Goal: Task Accomplishment & Management: Manage account settings

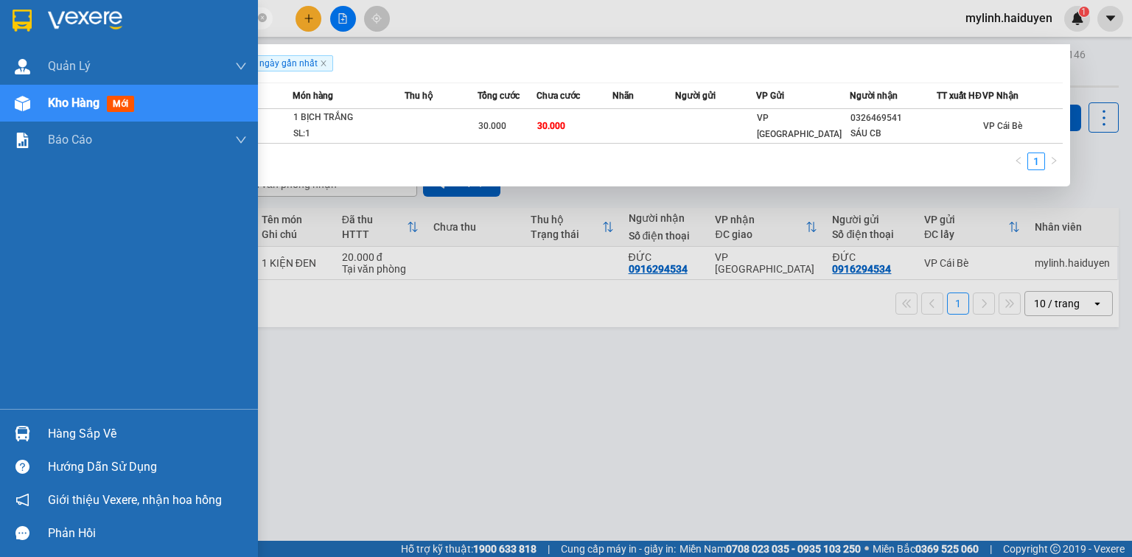
click at [107, 435] on div "Hàng sắp về" at bounding box center [147, 434] width 199 height 22
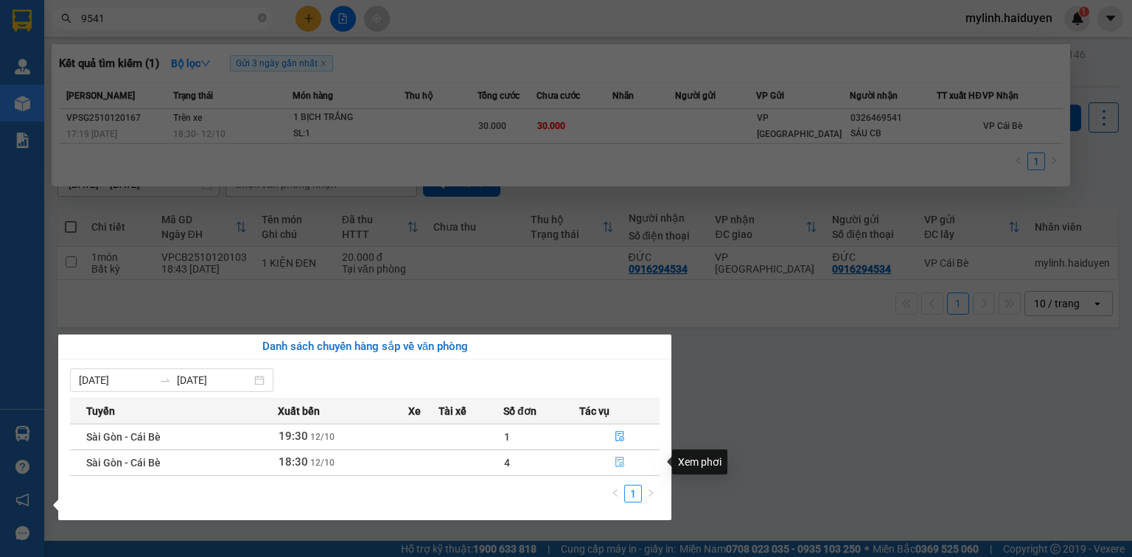
click at [619, 465] on icon "file-done" at bounding box center [620, 463] width 9 height 10
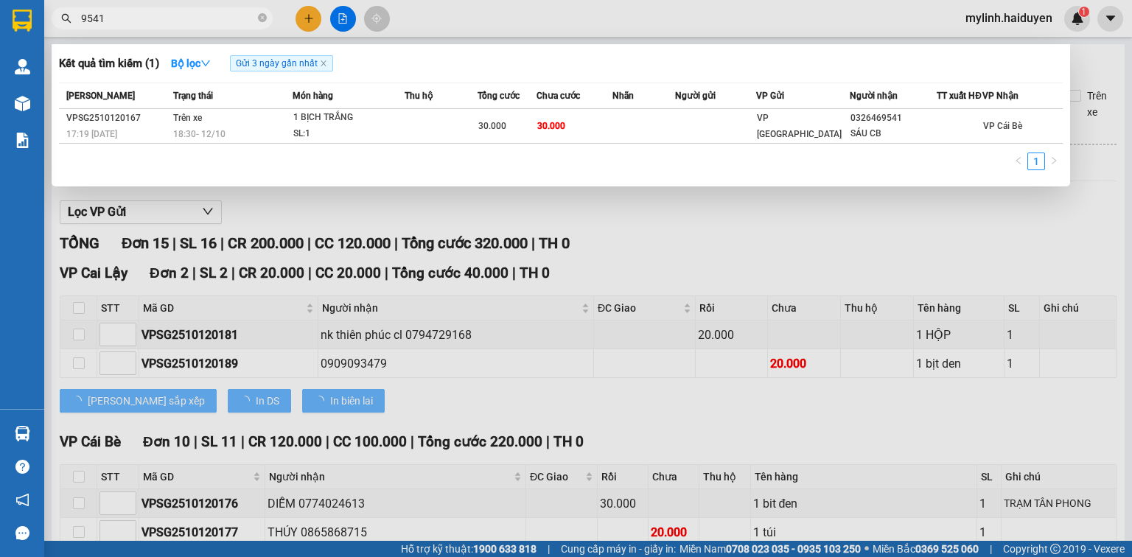
click at [320, 274] on div at bounding box center [566, 278] width 1132 height 557
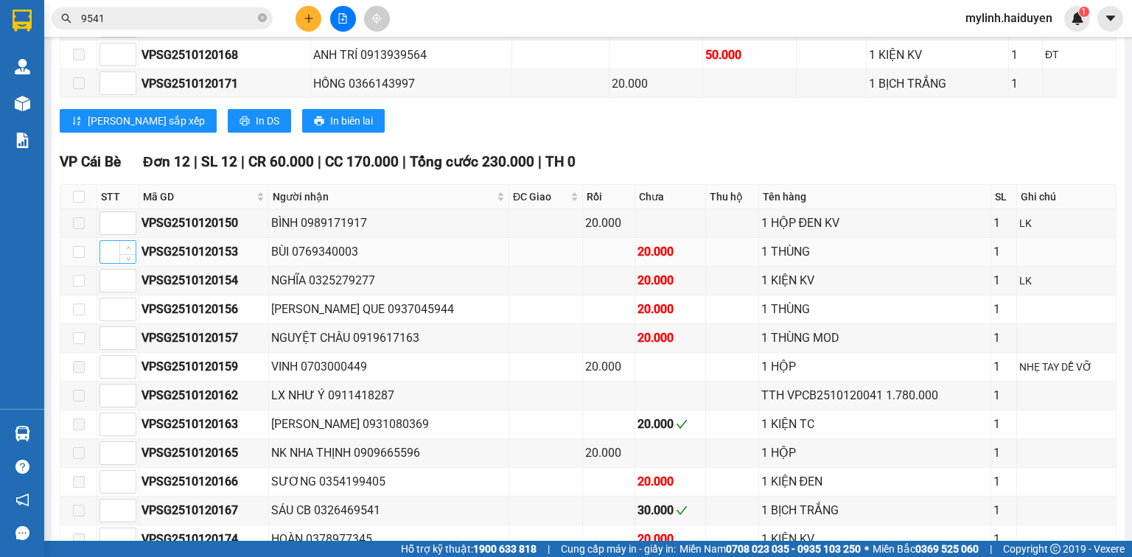
scroll to position [708, 0]
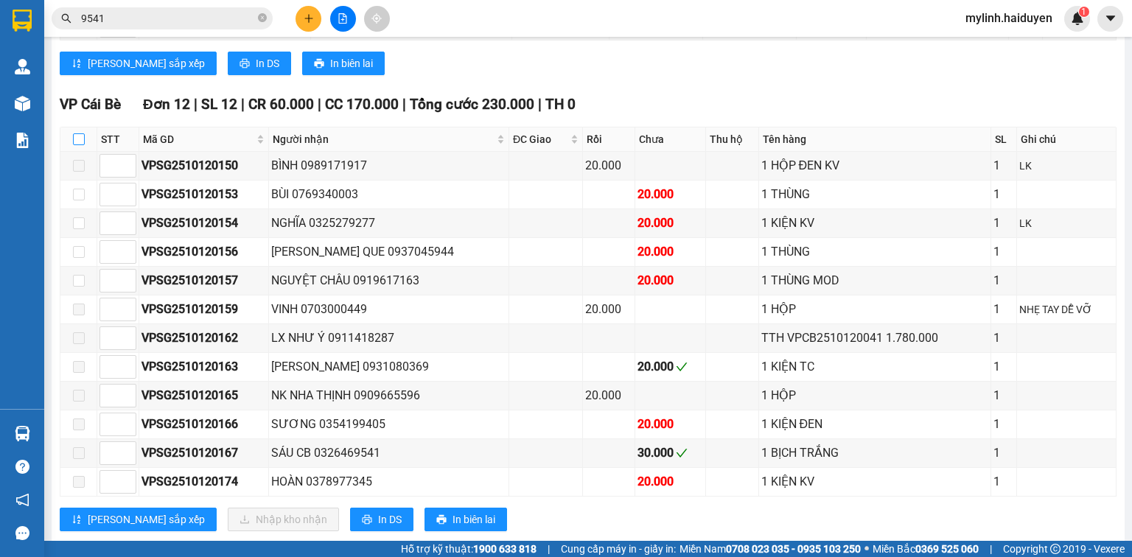
click at [79, 145] on input "checkbox" at bounding box center [79, 139] width 12 height 12
checkbox input "true"
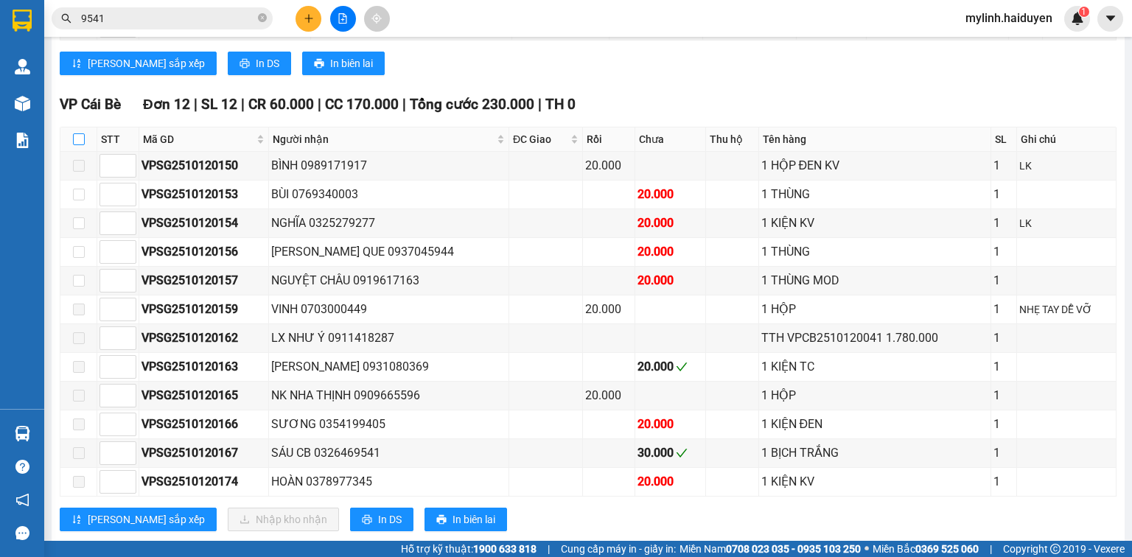
checkbox input "true"
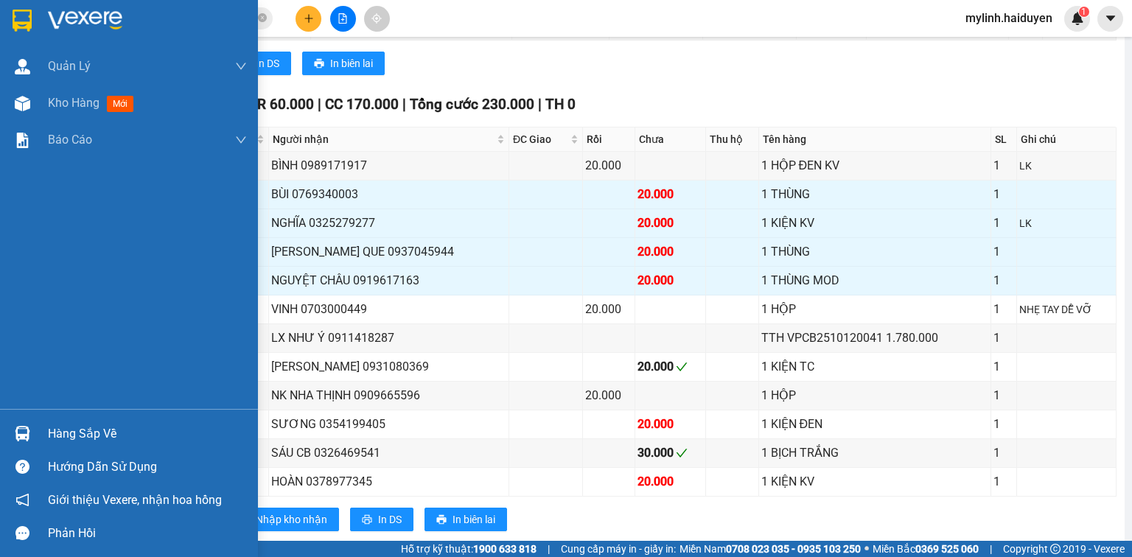
drag, startPoint x: 128, startPoint y: 437, endPoint x: 240, endPoint y: 422, distance: 113.8
click at [128, 436] on div "Hàng sắp về" at bounding box center [147, 434] width 199 height 22
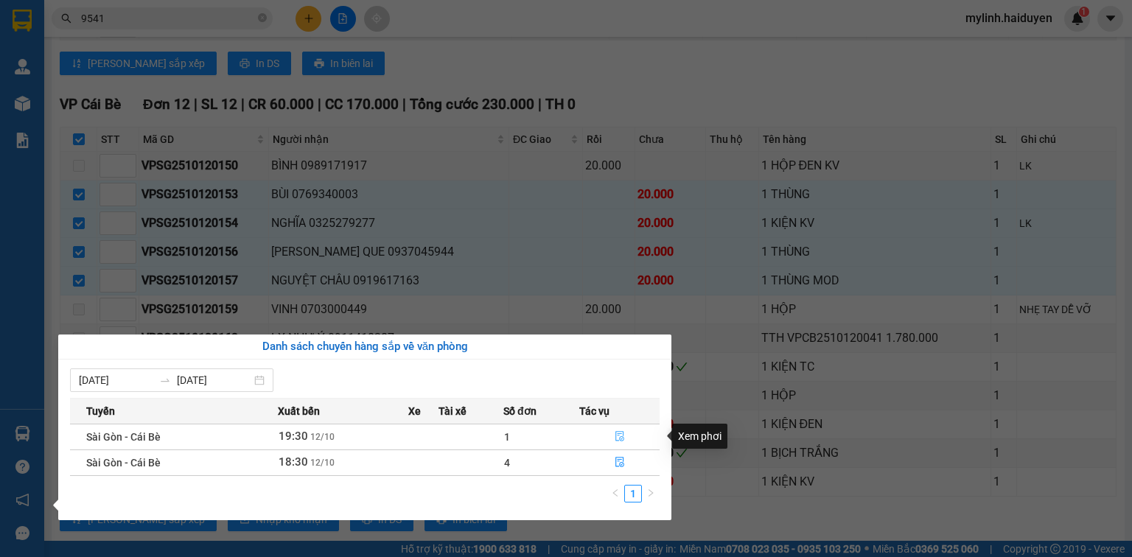
click at [617, 438] on icon "file-done" at bounding box center [620, 436] width 10 height 10
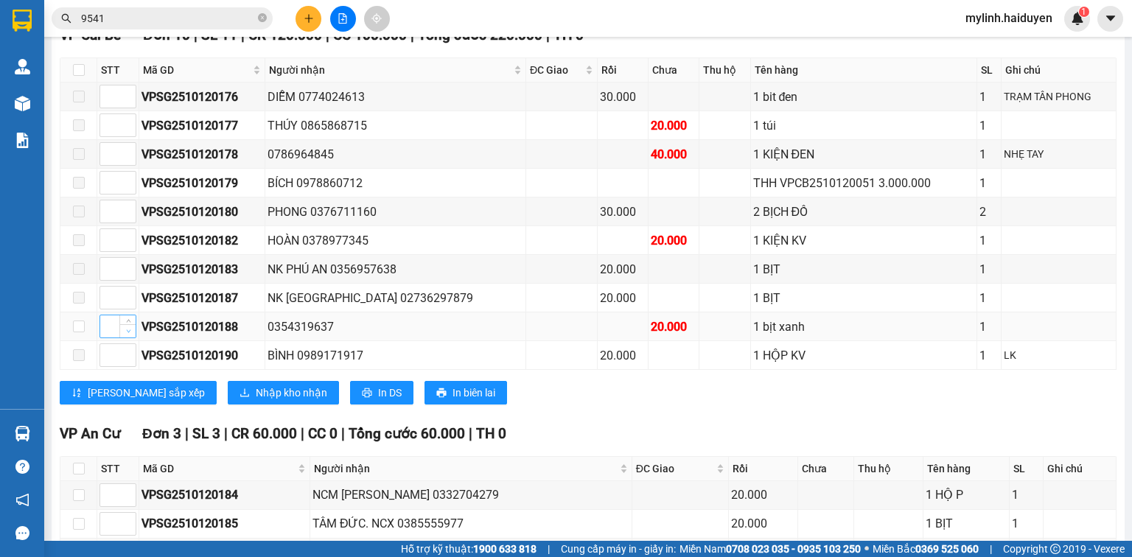
scroll to position [248, 0]
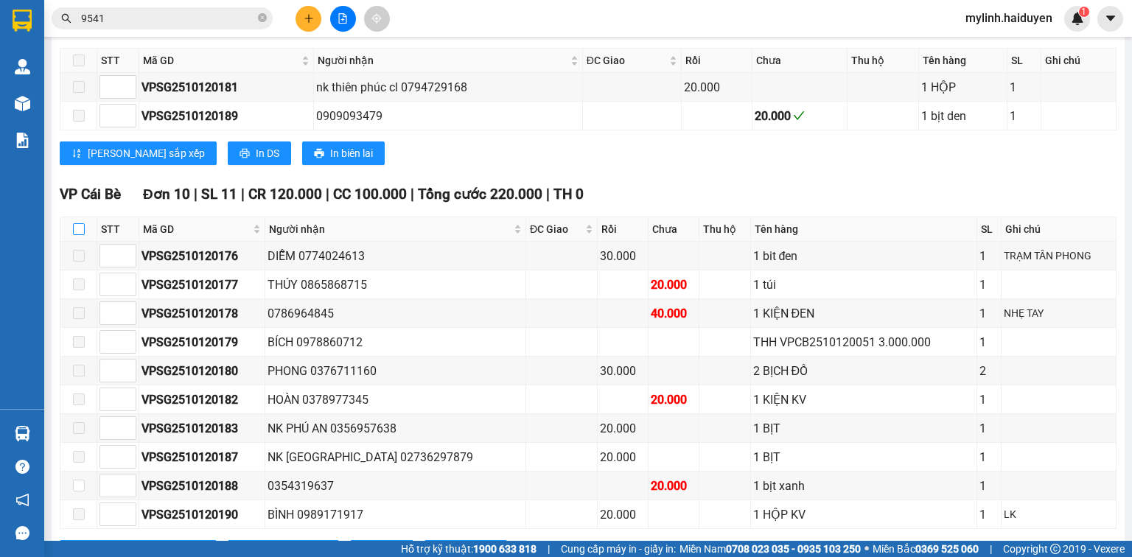
click at [77, 233] on label at bounding box center [79, 229] width 12 height 16
click at [77, 233] on input "checkbox" at bounding box center [79, 229] width 12 height 12
checkbox input "true"
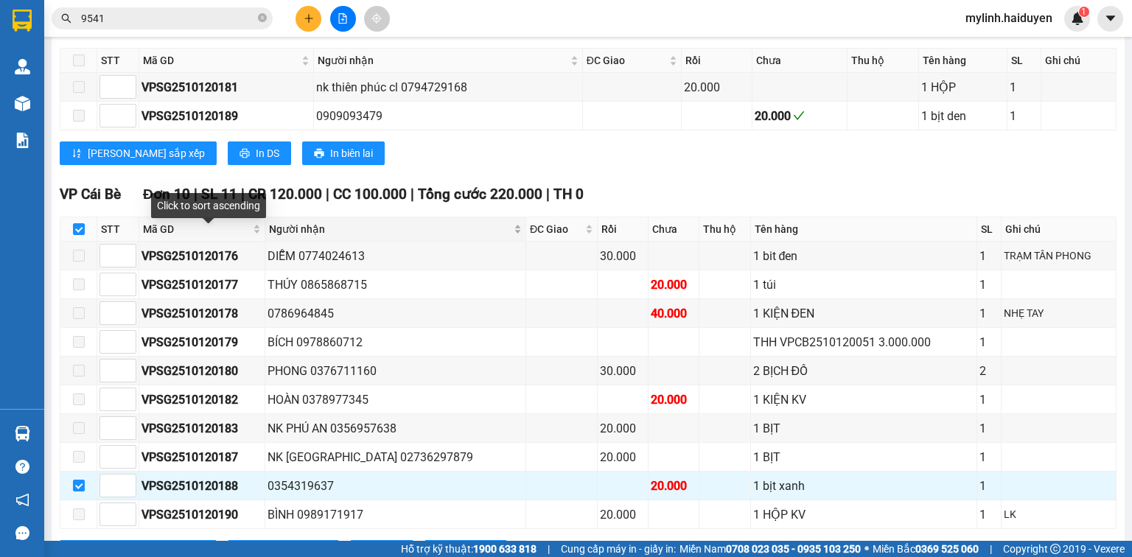
scroll to position [484, 0]
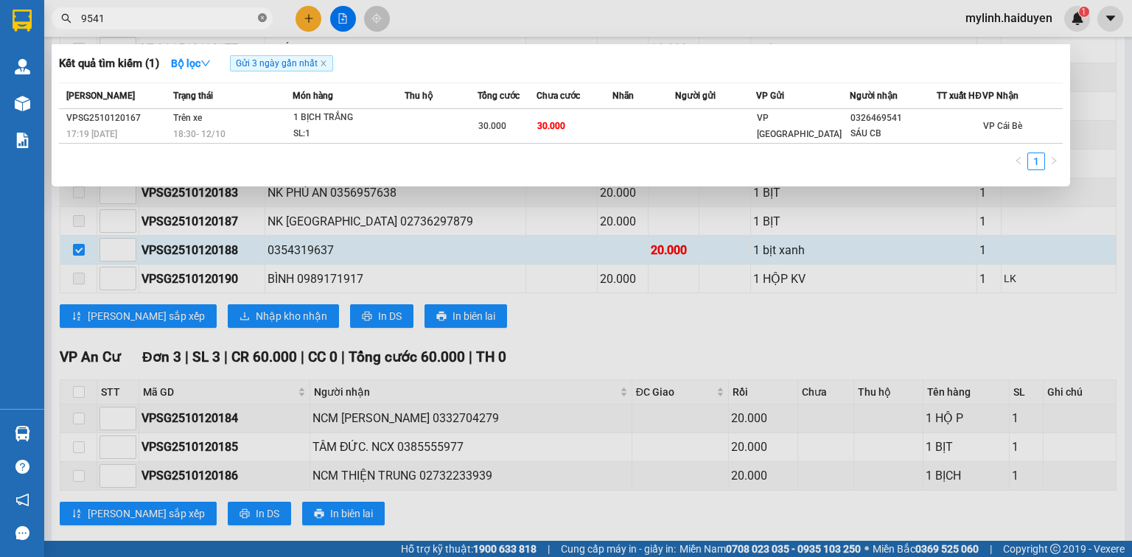
click at [265, 18] on icon "close-circle" at bounding box center [262, 17] width 9 height 9
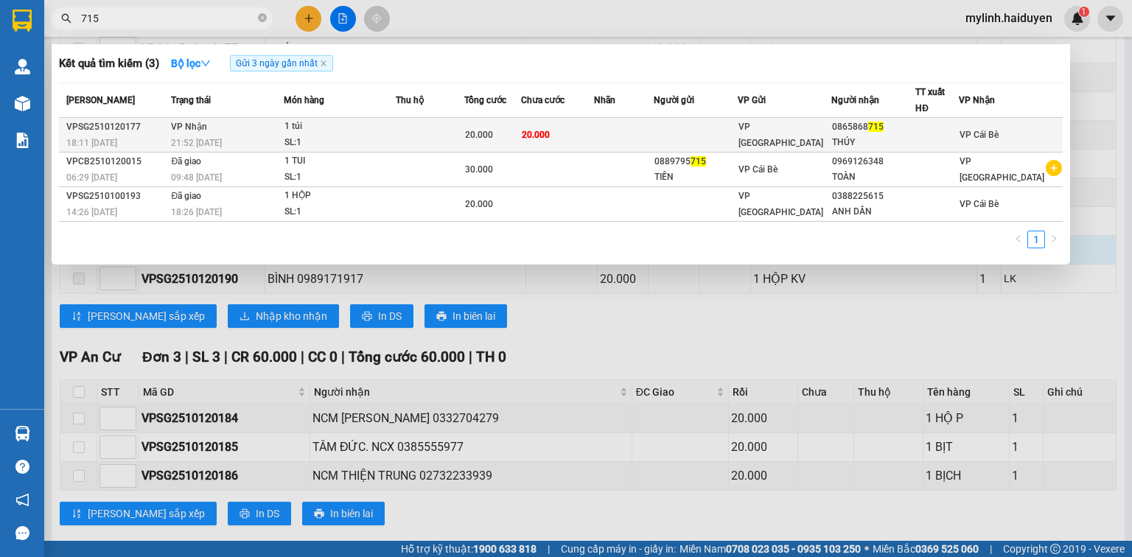
type input "715"
click at [384, 136] on div "SL: 1" at bounding box center [340, 143] width 111 height 16
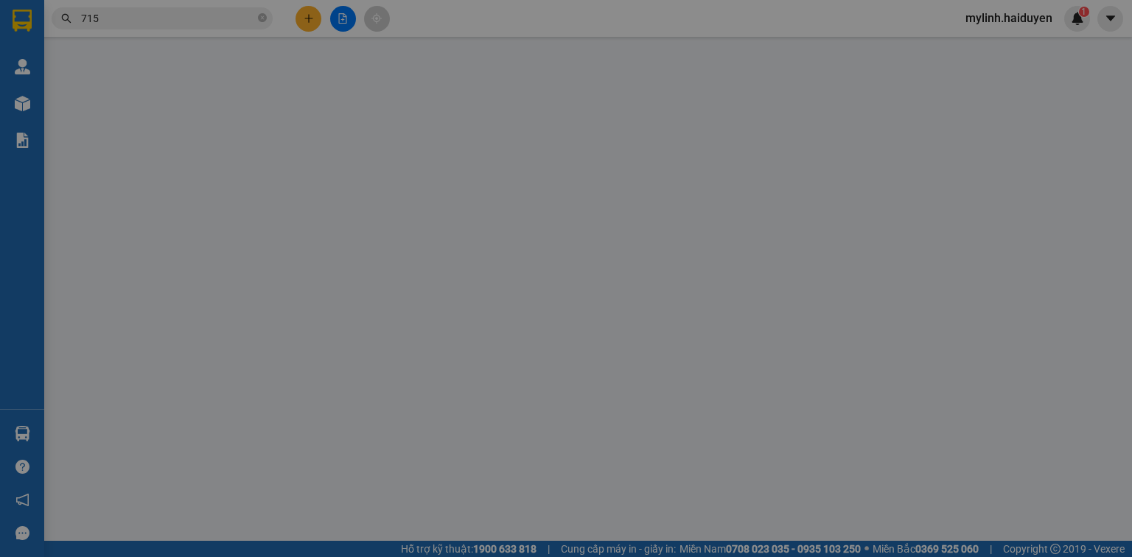
type input "0865868715"
type input "THÚY"
type input "0"
type input "20.000"
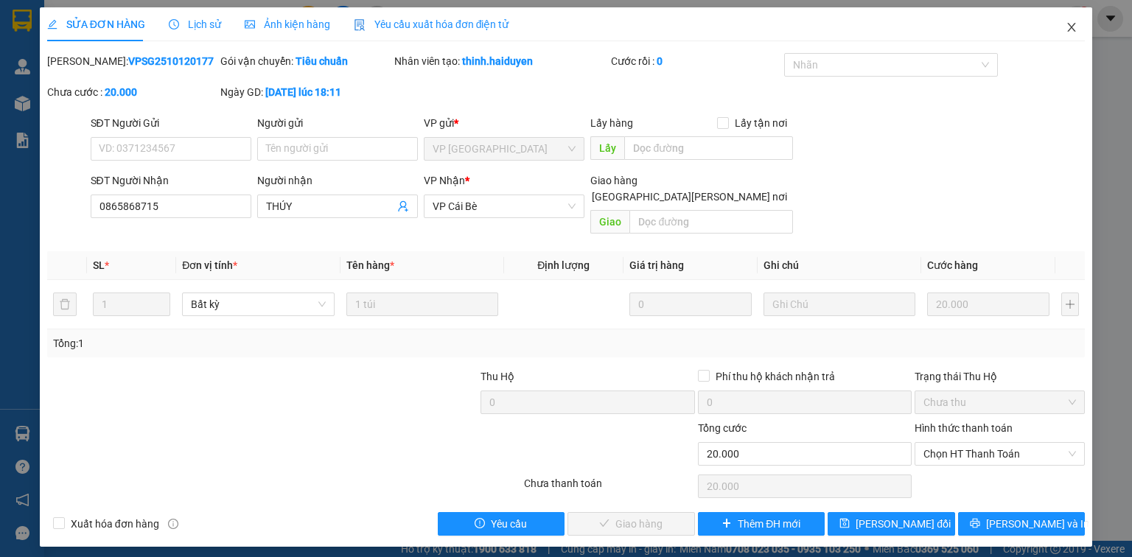
click at [1072, 29] on icon "close" at bounding box center [1072, 27] width 8 height 9
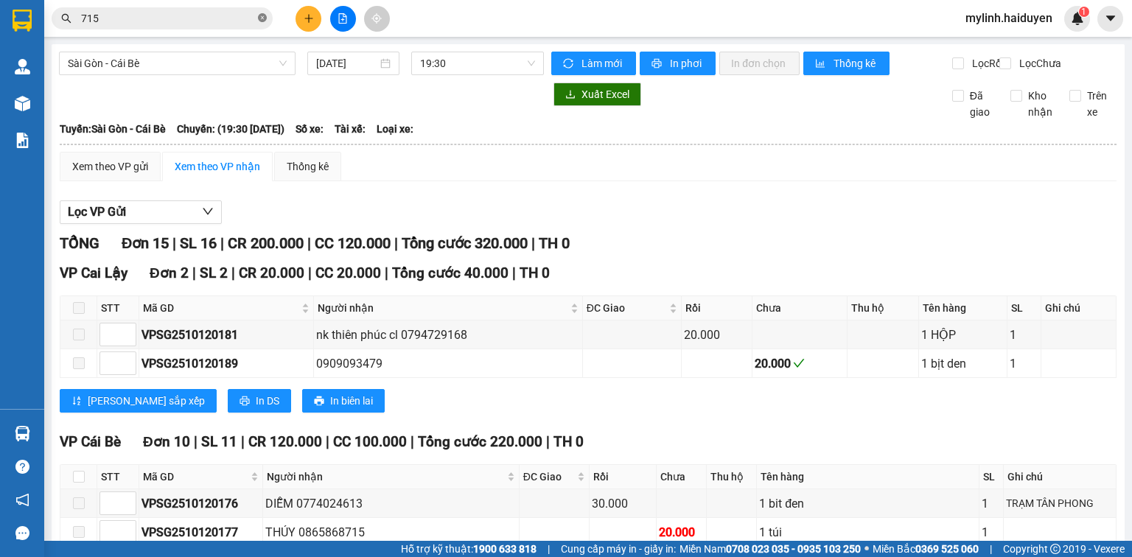
click at [264, 19] on icon "close-circle" at bounding box center [262, 17] width 9 height 9
click at [234, 16] on input "text" at bounding box center [168, 18] width 174 height 16
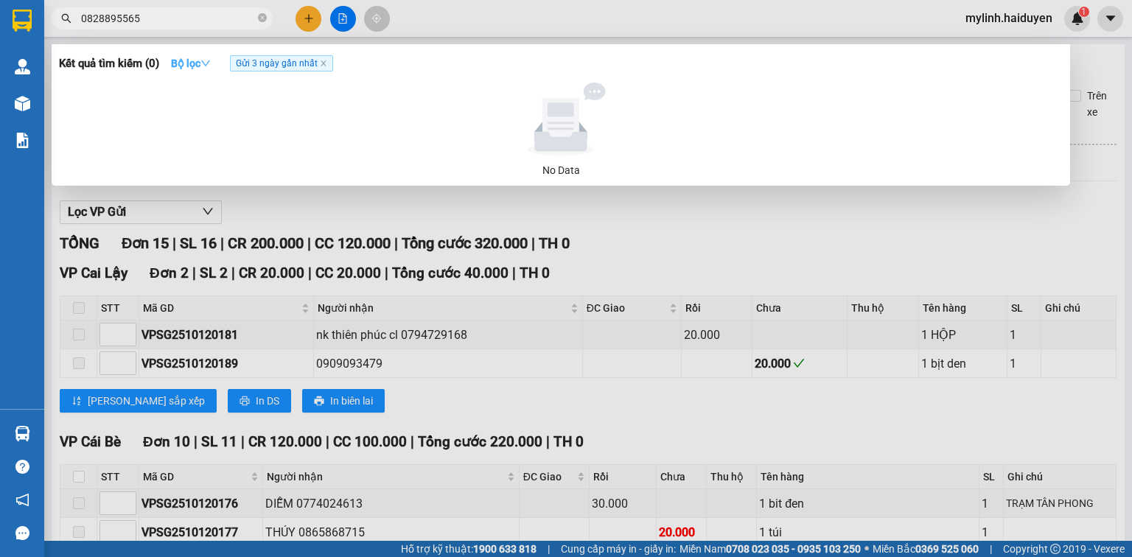
type input "0828895565"
drag, startPoint x: 182, startPoint y: 58, endPoint x: 215, endPoint y: 116, distance: 67.0
click at [187, 58] on strong "Bộ lọc" at bounding box center [191, 64] width 40 height 12
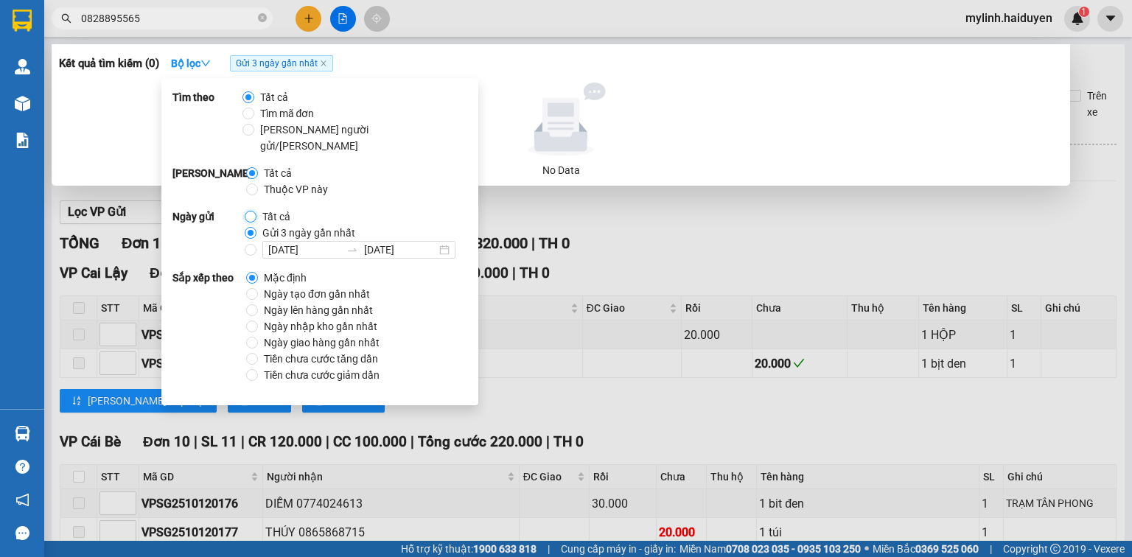
click at [251, 211] on input "Tất cả" at bounding box center [251, 217] width 12 height 12
radio input "true"
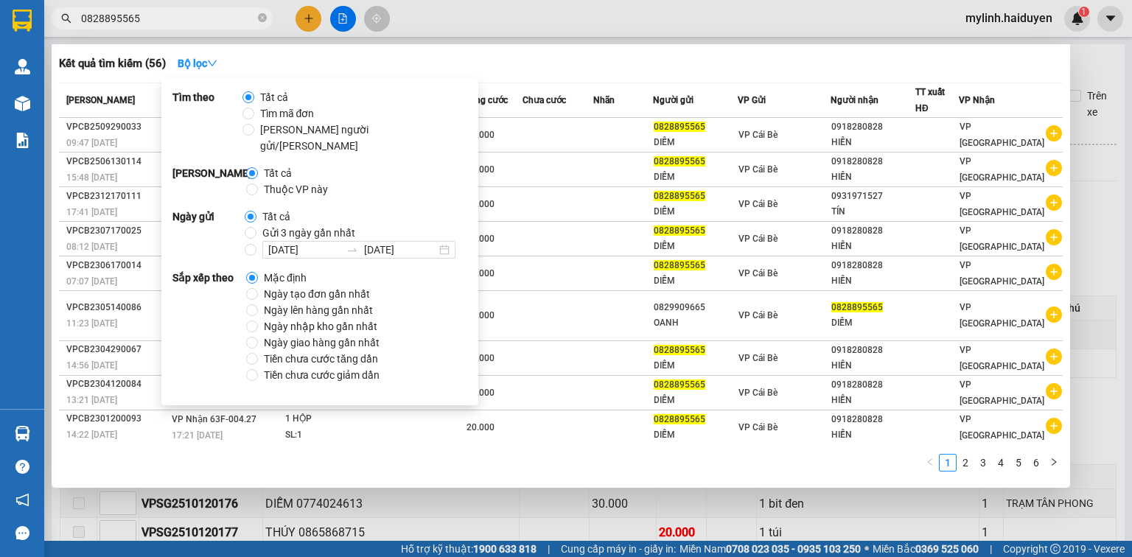
click at [202, 12] on input "0828895565" at bounding box center [168, 18] width 174 height 16
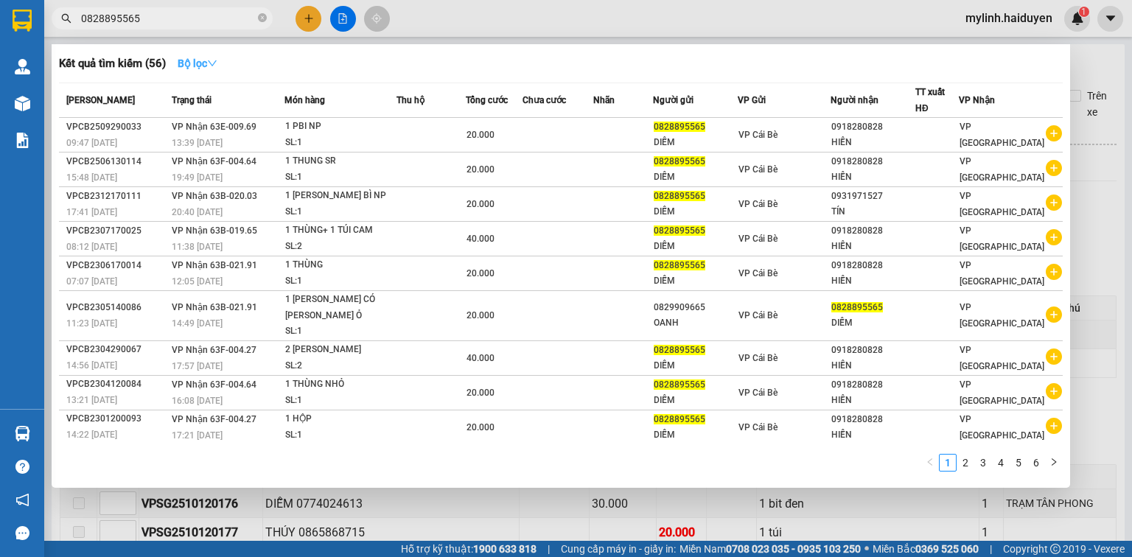
click at [195, 60] on strong "Bộ lọc" at bounding box center [198, 64] width 40 height 12
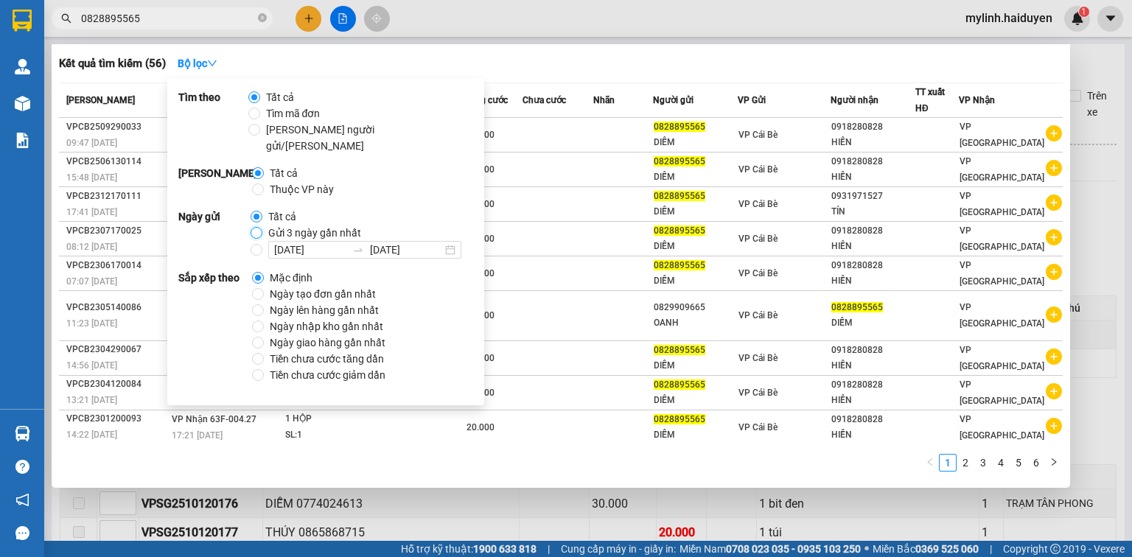
click at [255, 227] on input "Gửi 3 ngày gần nhất" at bounding box center [257, 233] width 12 height 12
radio input "true"
radio input "false"
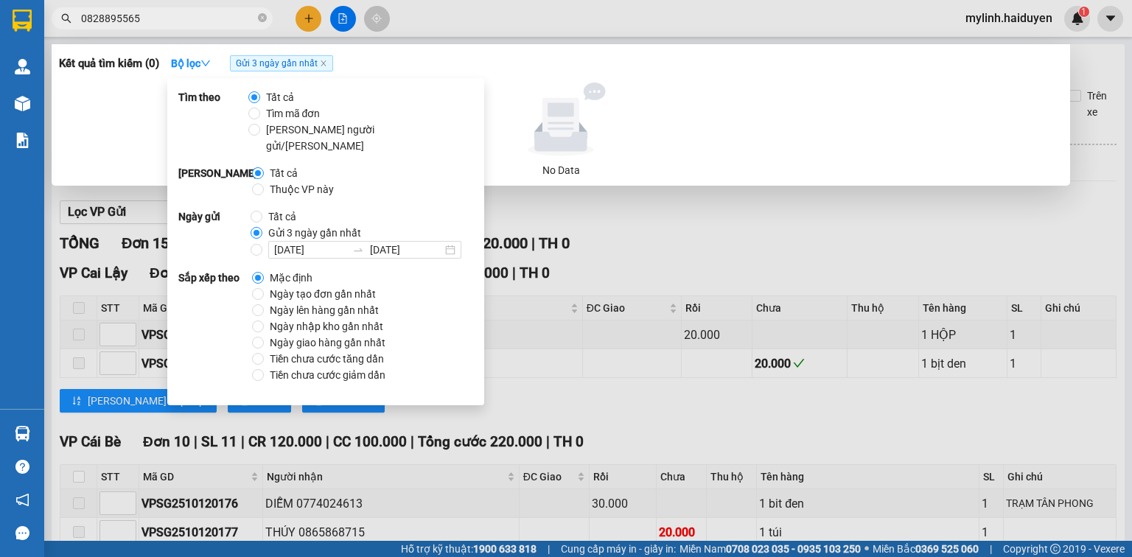
click at [203, 24] on input "0828895565" at bounding box center [168, 18] width 174 height 16
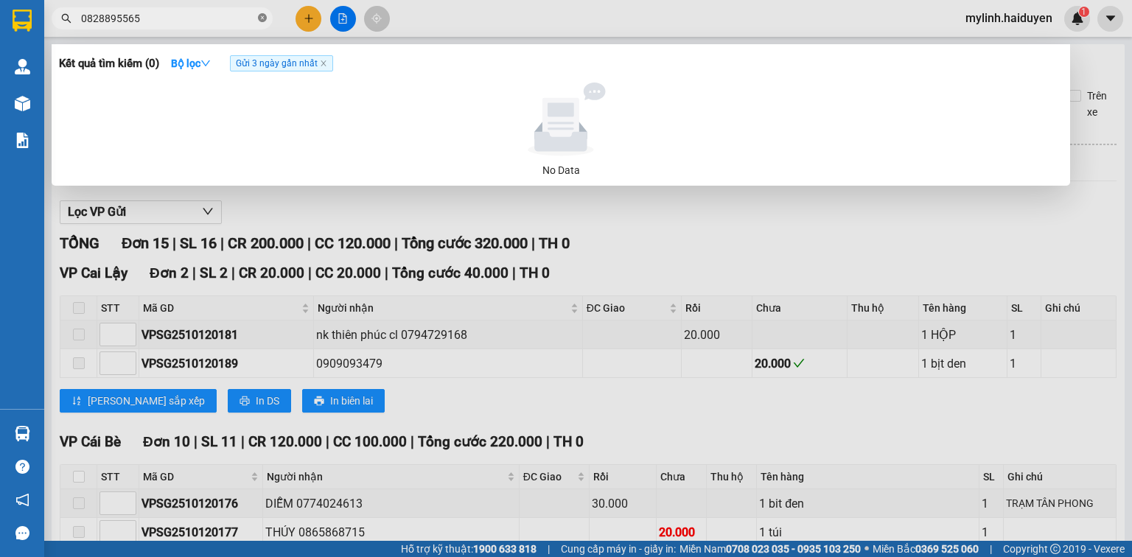
click at [262, 18] on icon "close-circle" at bounding box center [262, 17] width 9 height 9
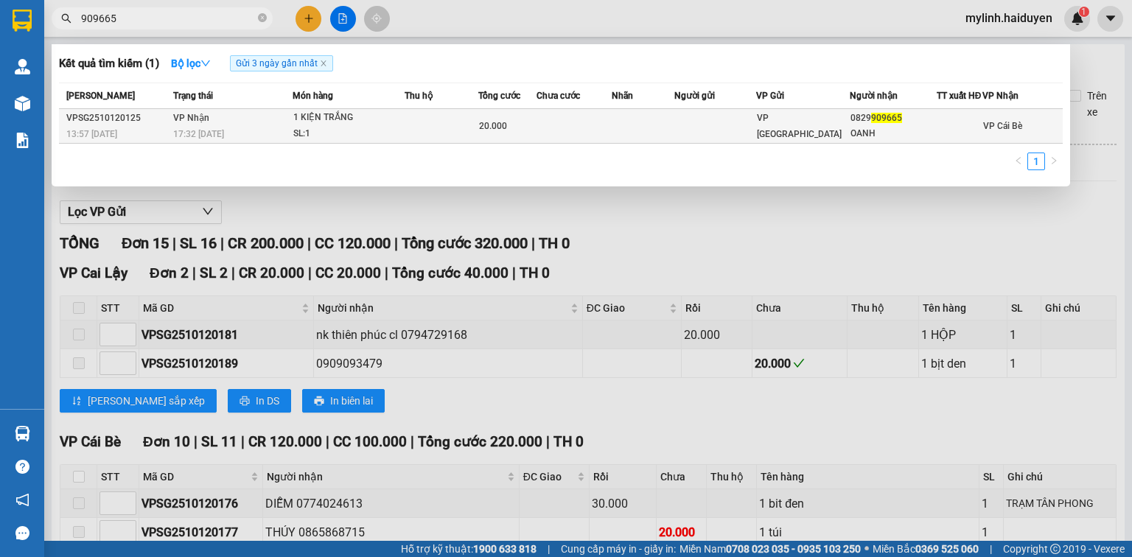
type input "909665"
click at [855, 133] on div "OANH" at bounding box center [894, 133] width 86 height 15
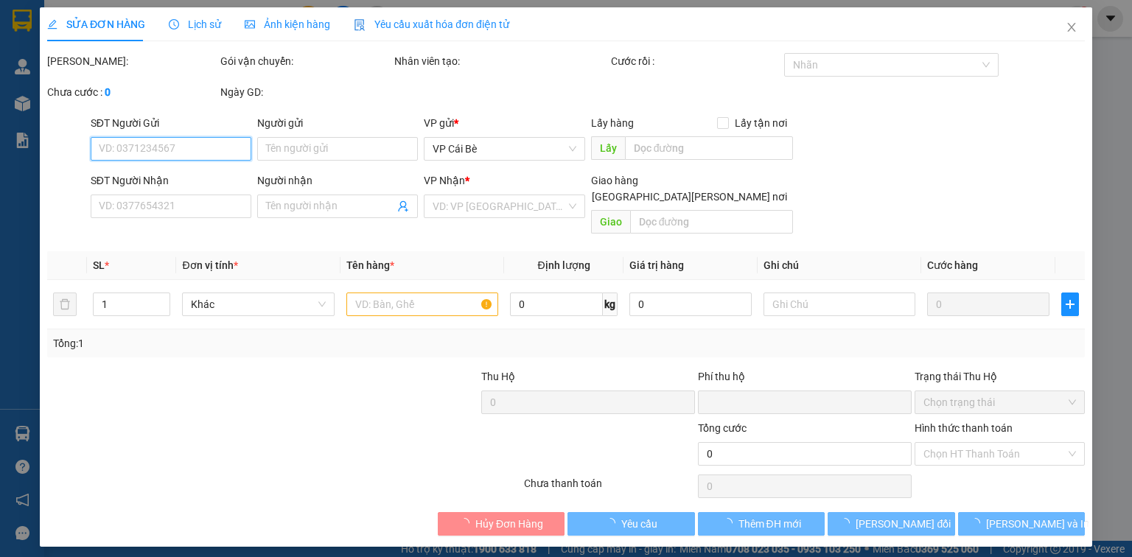
type input "0829909665"
type input "OANH"
type input "0"
type input "20.000"
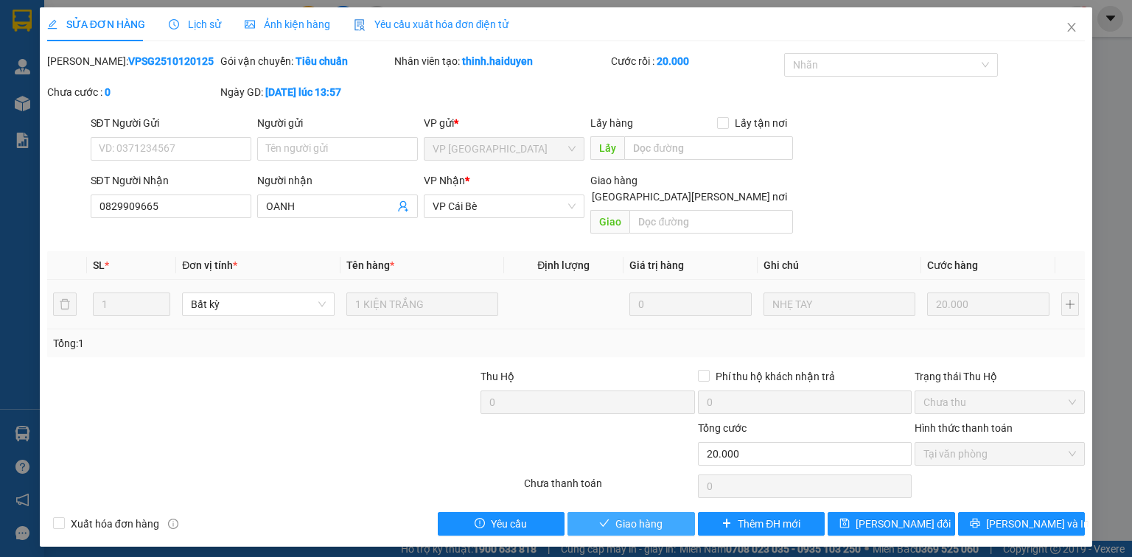
click at [647, 516] on span "Giao hàng" at bounding box center [639, 524] width 47 height 16
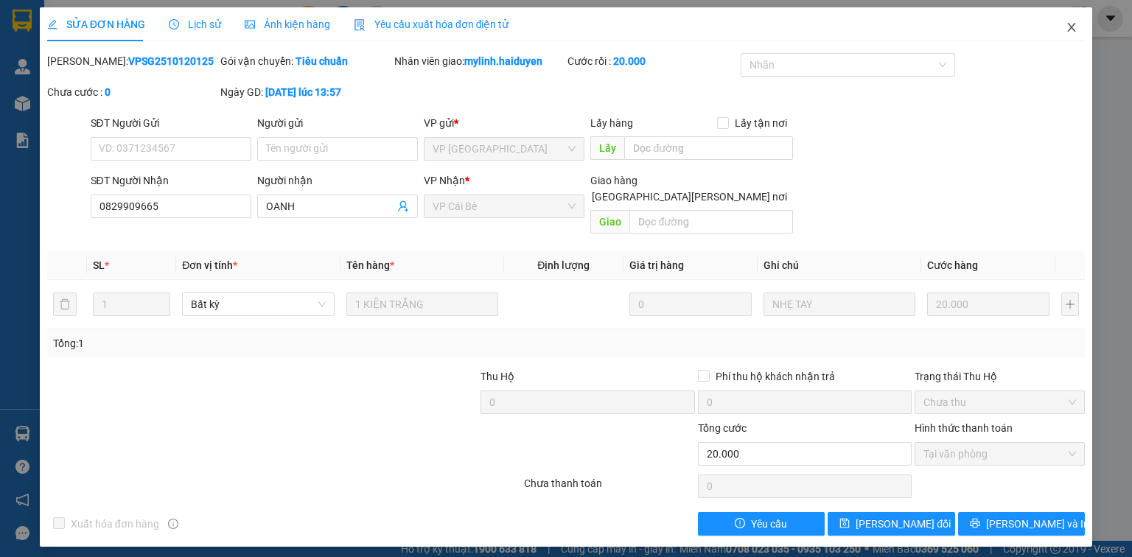
click at [1071, 25] on icon "close" at bounding box center [1072, 27] width 12 height 12
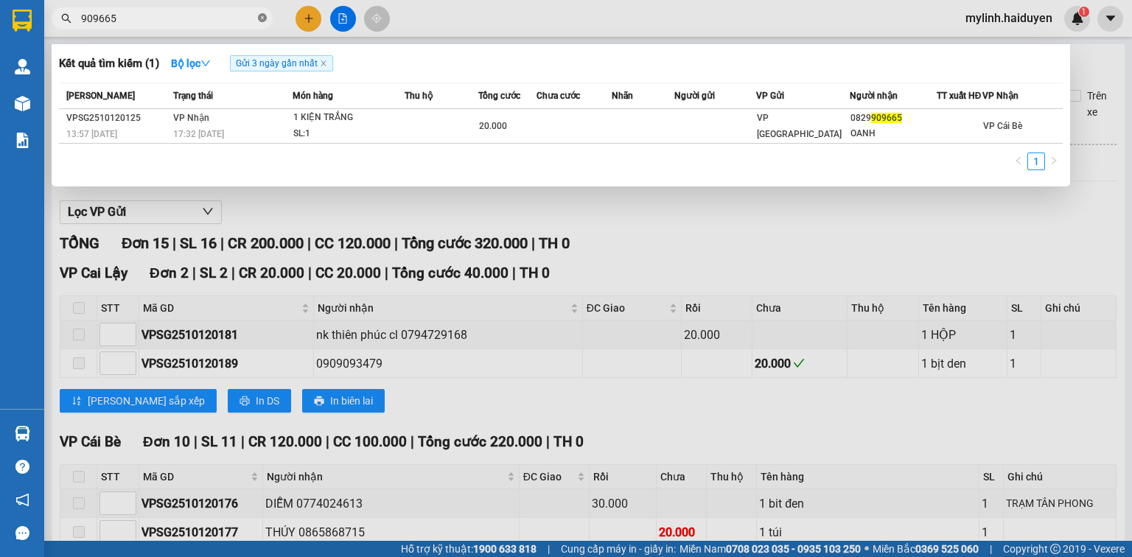
click at [262, 19] on icon "close-circle" at bounding box center [262, 17] width 9 height 9
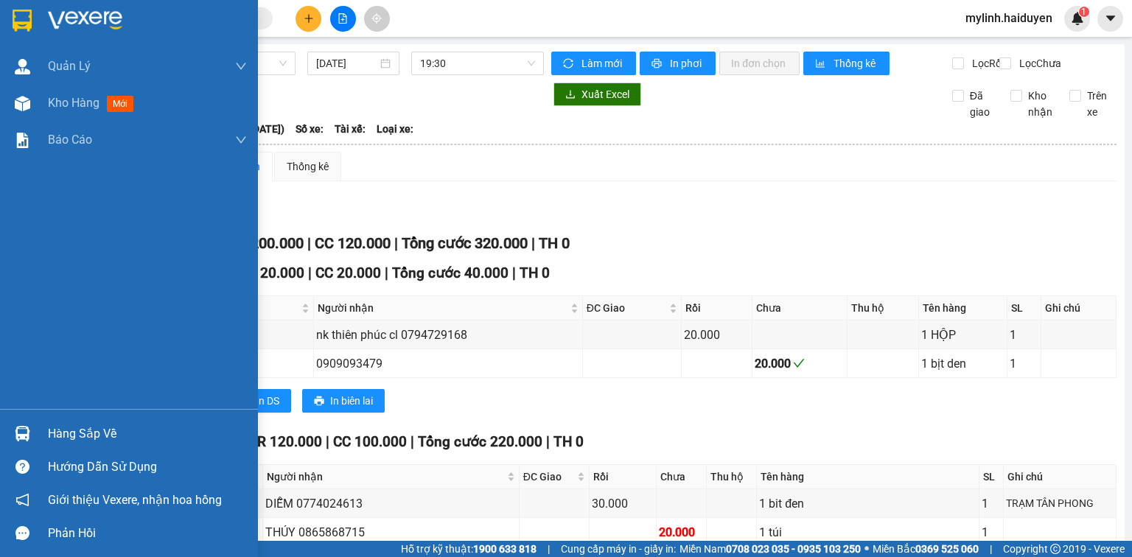
click at [95, 413] on button "[PERSON_NAME] sắp xếp" at bounding box center [138, 401] width 157 height 24
click at [102, 425] on div "Hàng sắp về" at bounding box center [147, 434] width 199 height 22
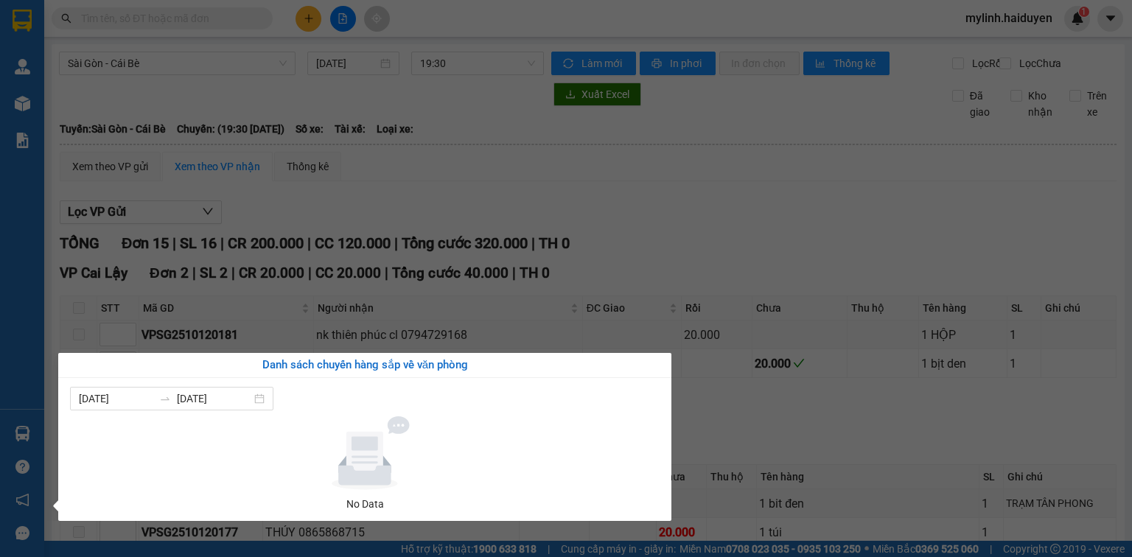
click at [426, 100] on section "Kết quả tìm kiếm ( 0 ) Bộ lọc Gửi 3 ngày gần nhất No Data mylinh.haiduyen 1 Quả…" at bounding box center [566, 278] width 1132 height 557
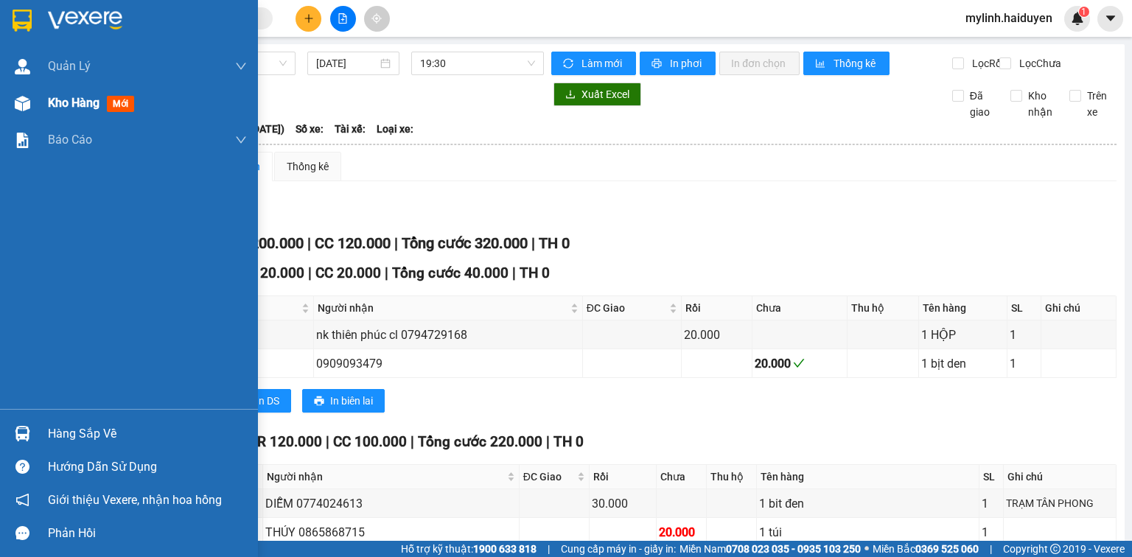
click at [67, 85] on div "Kho hàng mới" at bounding box center [147, 103] width 199 height 37
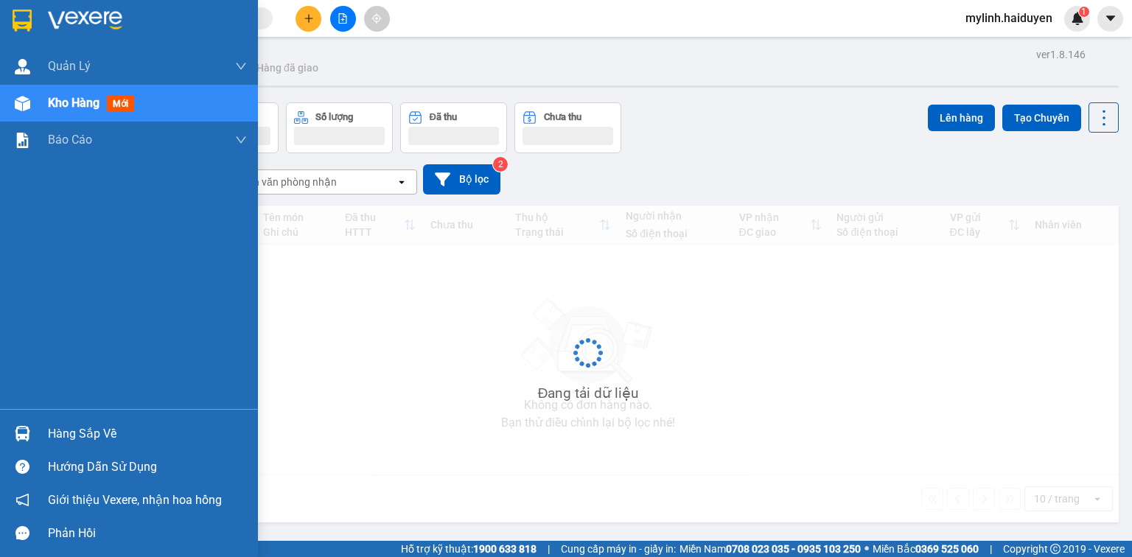
click at [67, 102] on span "Kho hàng" at bounding box center [74, 103] width 52 height 14
